Goal: Information Seeking & Learning: Learn about a topic

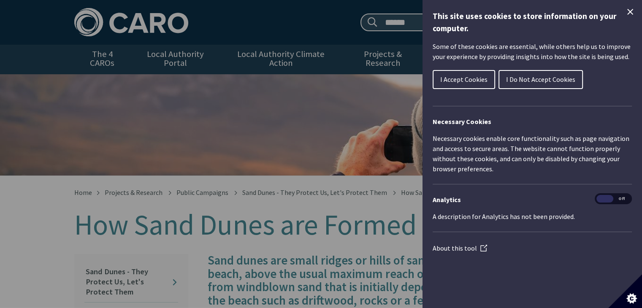
click at [633, 15] on icon "Close Cookie Control" at bounding box center [630, 12] width 10 height 10
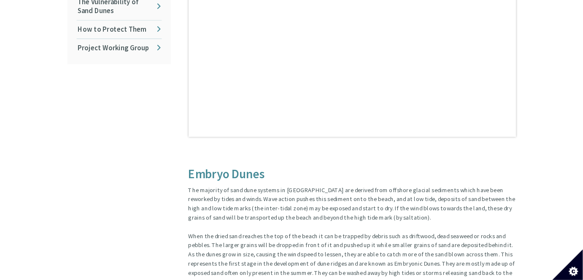
scroll to position [507, 0]
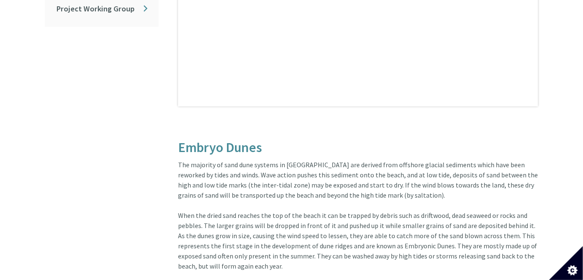
drag, startPoint x: 640, startPoint y: 0, endPoint x: 323, endPoint y: 144, distance: 348.0
click at [323, 144] on h3 "Embryo Dunes" at bounding box center [358, 148] width 360 height 15
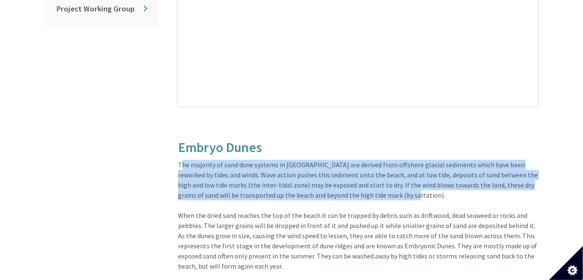
drag, startPoint x: 176, startPoint y: 155, endPoint x: 404, endPoint y: 184, distance: 229.0
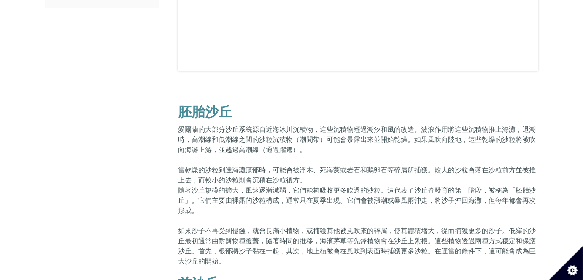
scroll to position [466, 0]
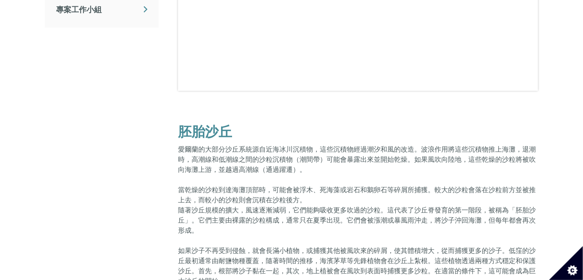
scroll to position [504, 0]
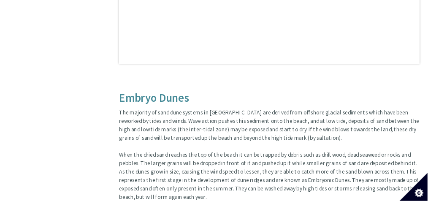
scroll to position [537, 0]
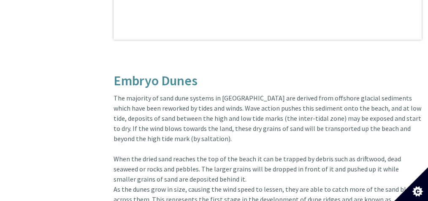
drag, startPoint x: 589, startPoint y: 2, endPoint x: 265, endPoint y: 110, distance: 341.2
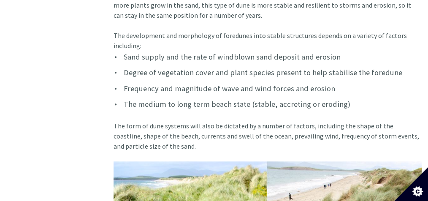
scroll to position [1099, 0]
